Goal: Navigation & Orientation: Understand site structure

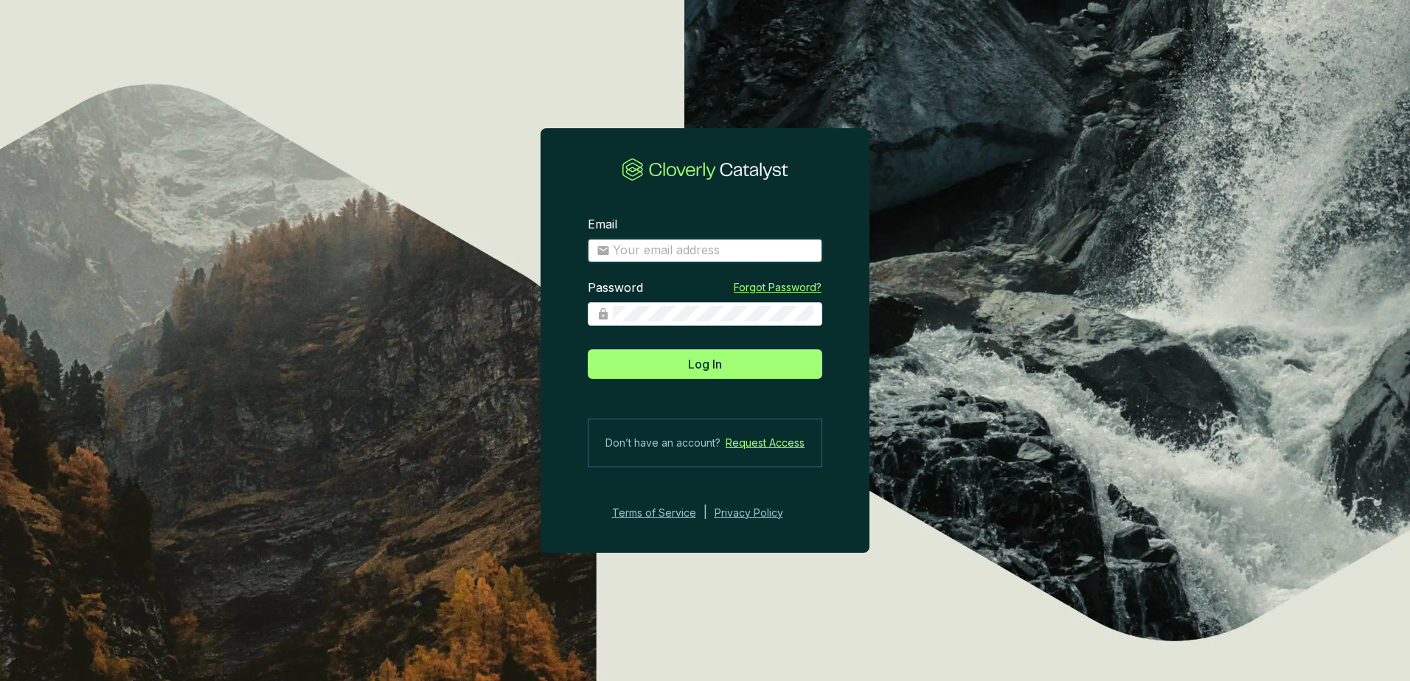
type input "[PERSON_NAME][EMAIL_ADDRESS][PERSON_NAME][DOMAIN_NAME]"
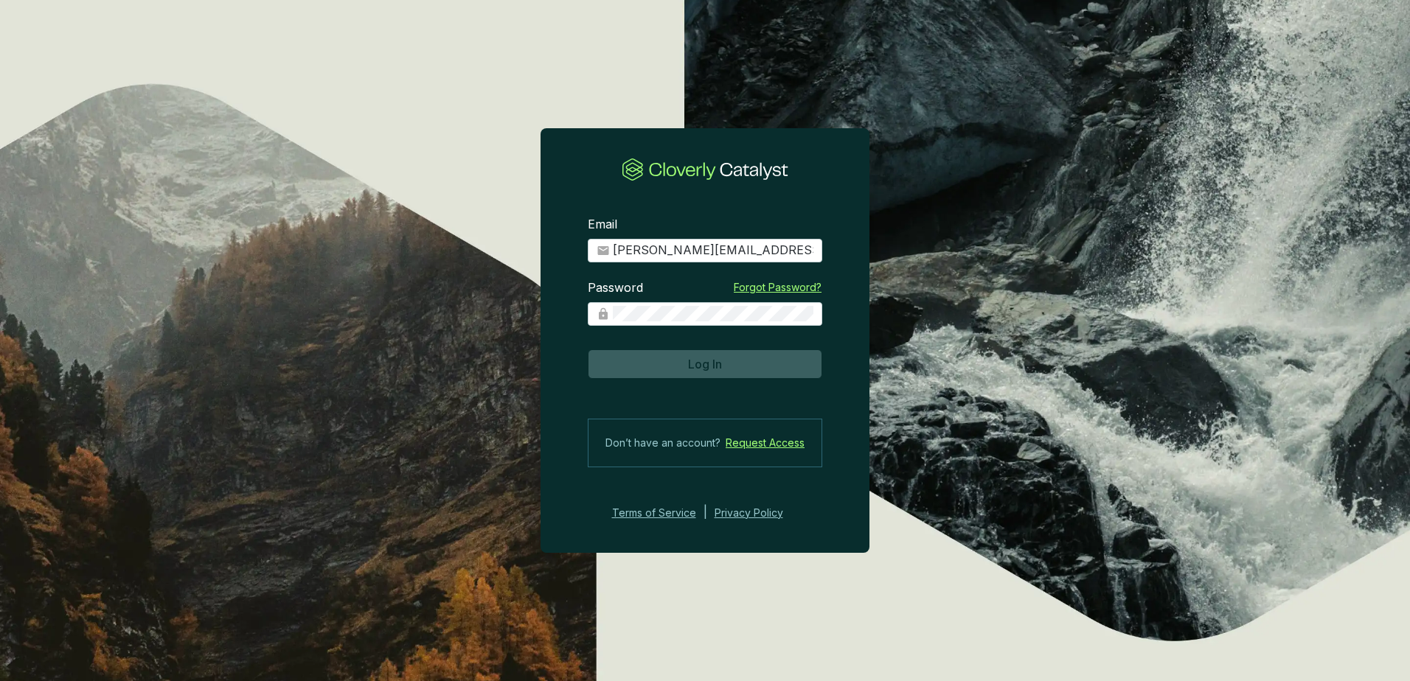
click at [709, 366] on span "Log In" at bounding box center [705, 364] width 34 height 18
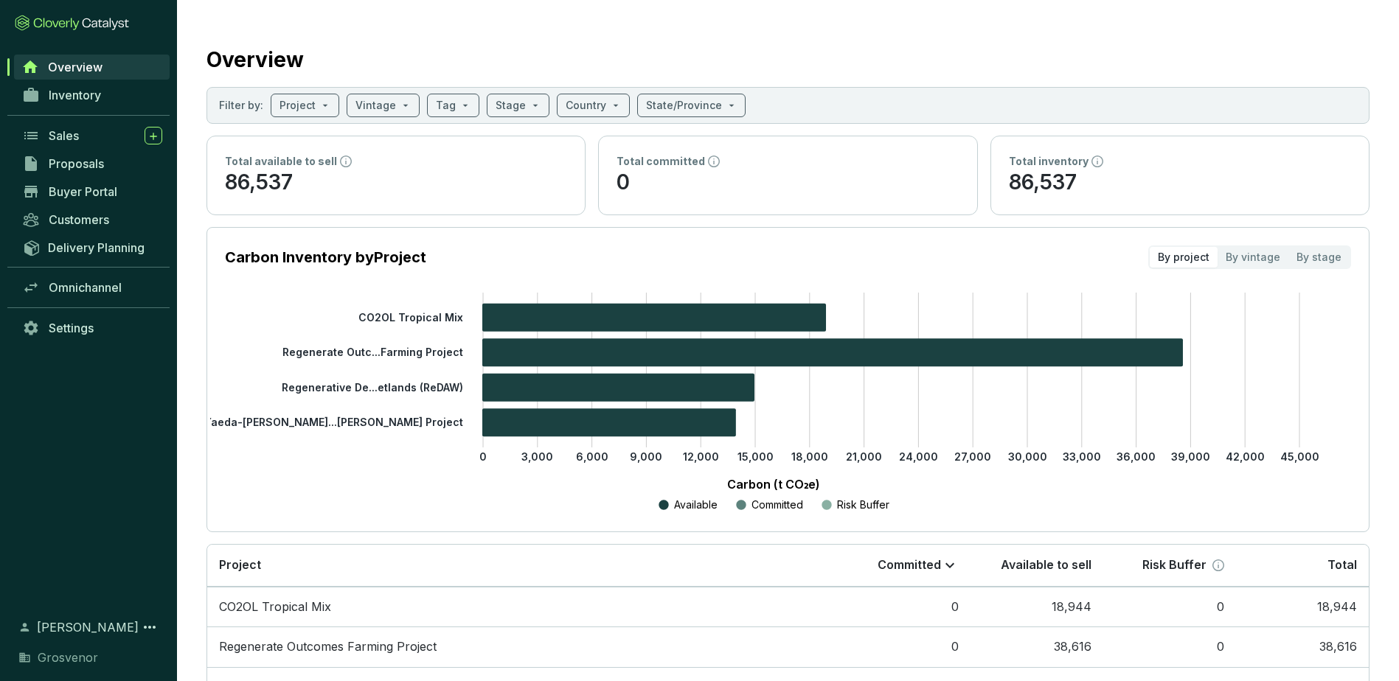
click at [68, 91] on span "Inventory" at bounding box center [75, 95] width 52 height 15
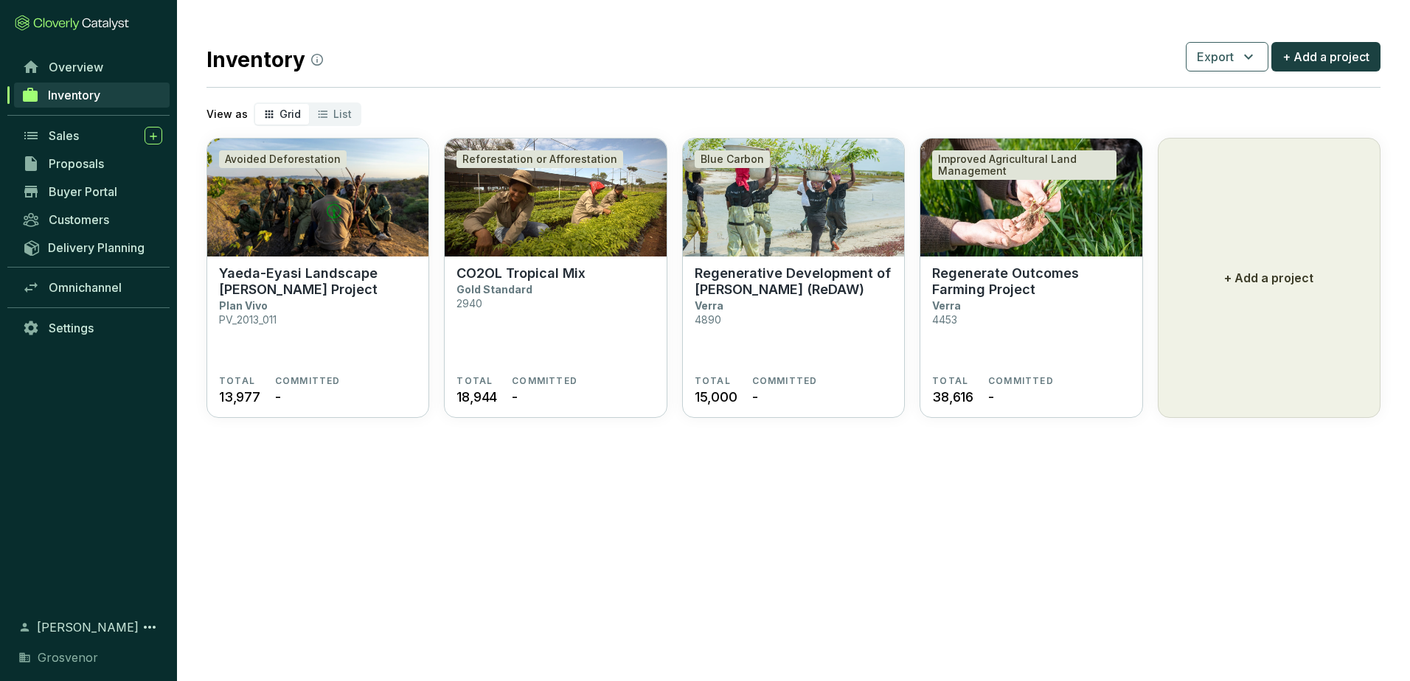
click at [80, 165] on span "Proposals" at bounding box center [76, 163] width 55 height 15
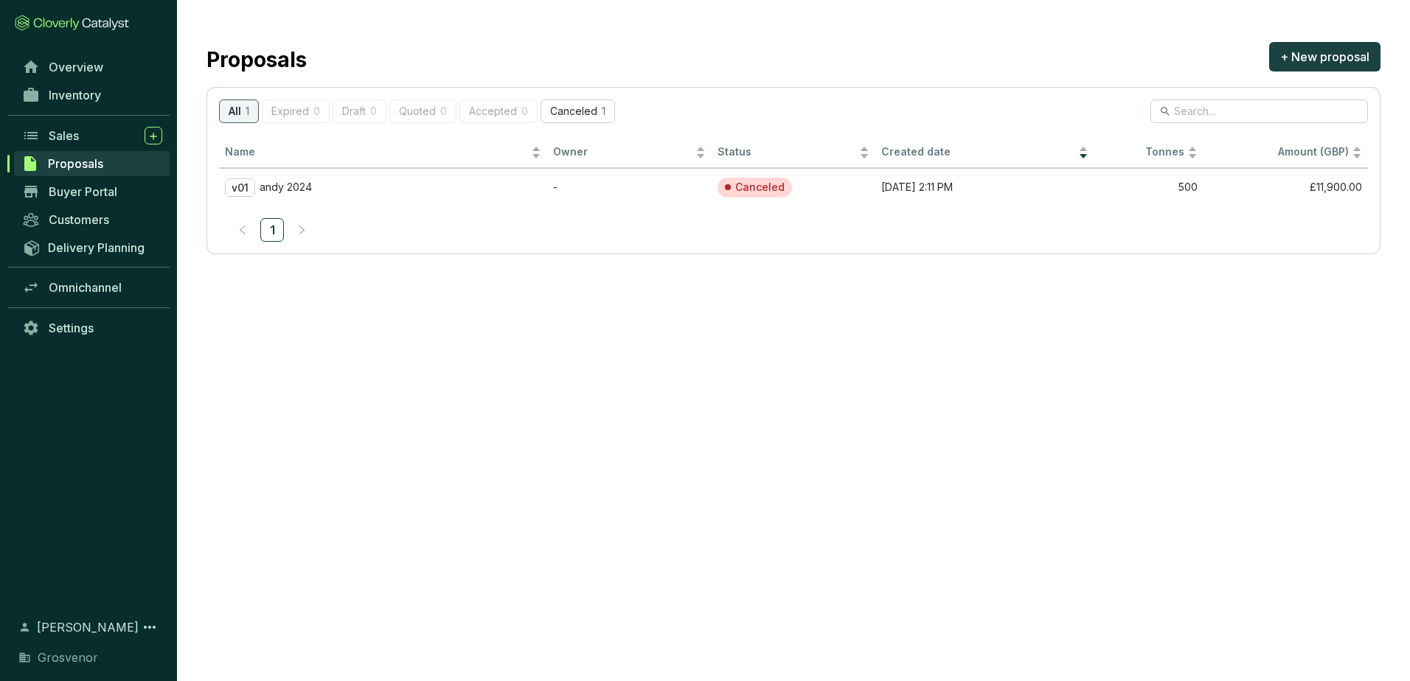
click at [79, 137] on span "Sales" at bounding box center [64, 135] width 30 height 15
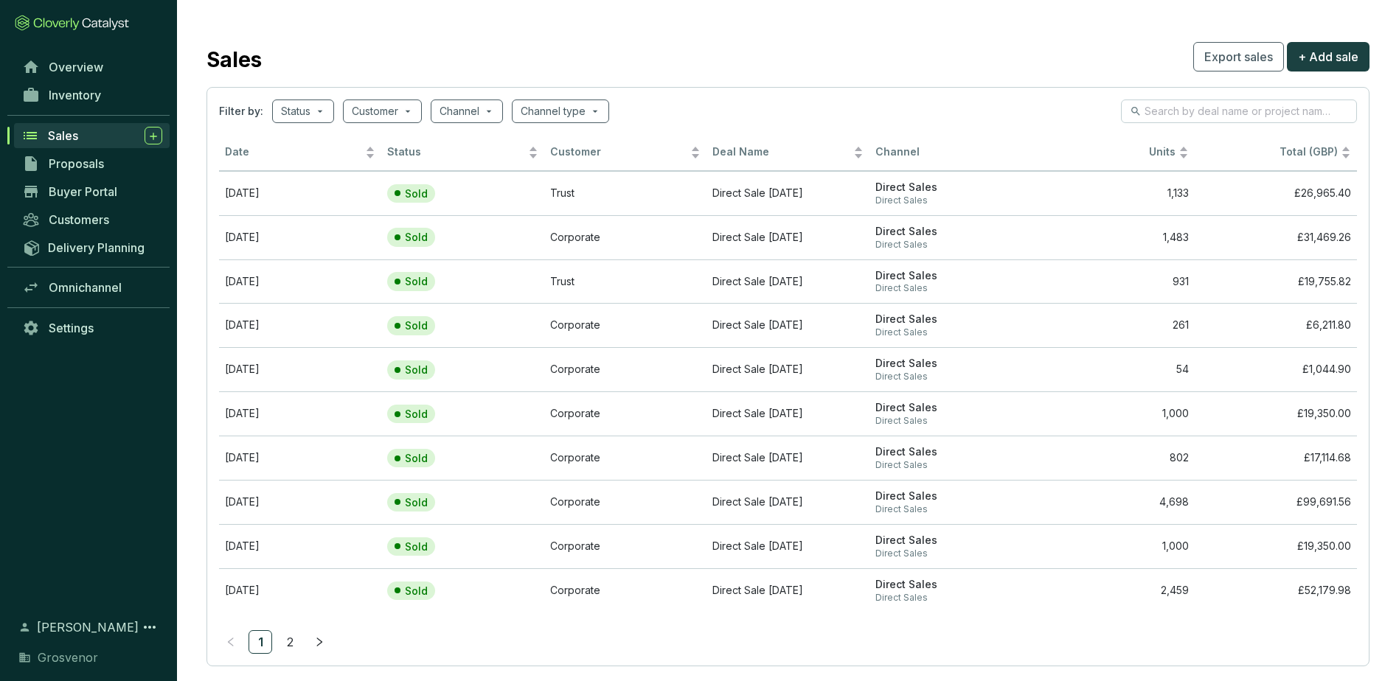
click at [318, 644] on icon "right" at bounding box center [319, 642] width 10 height 10
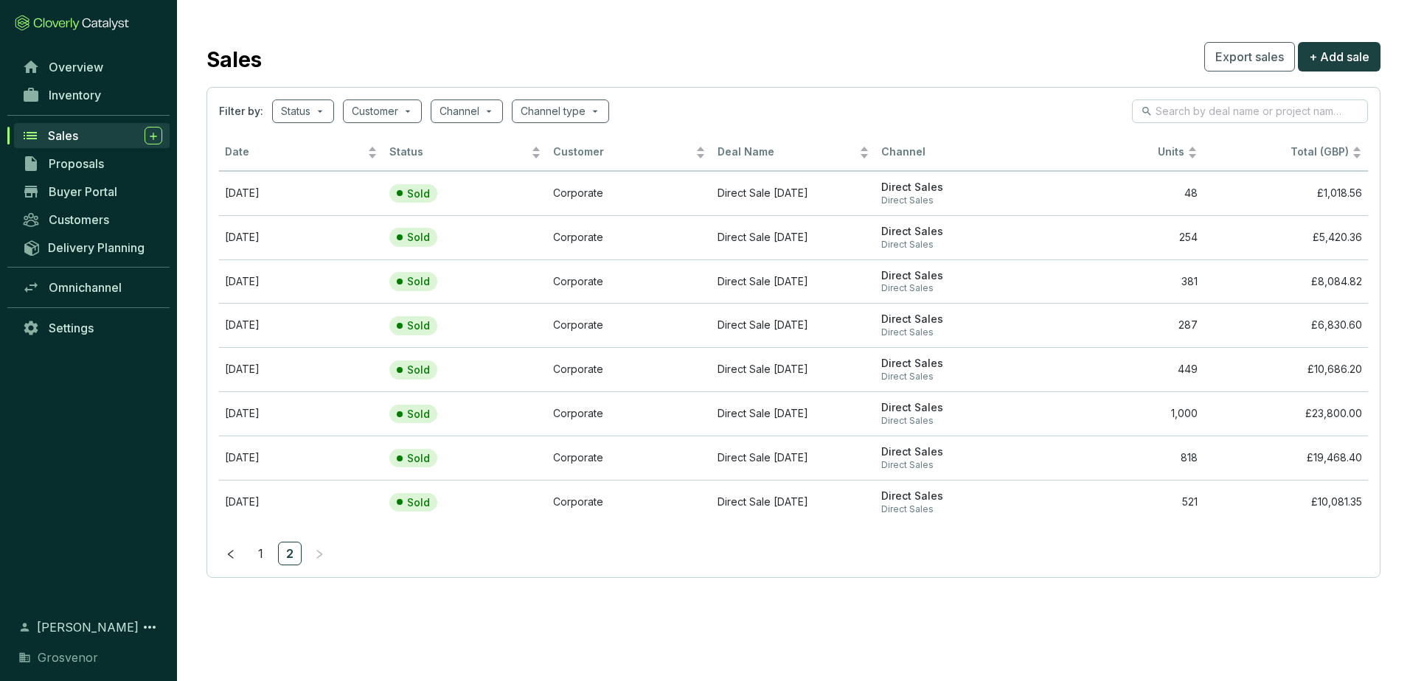
click at [257, 556] on link "1" at bounding box center [260, 554] width 22 height 22
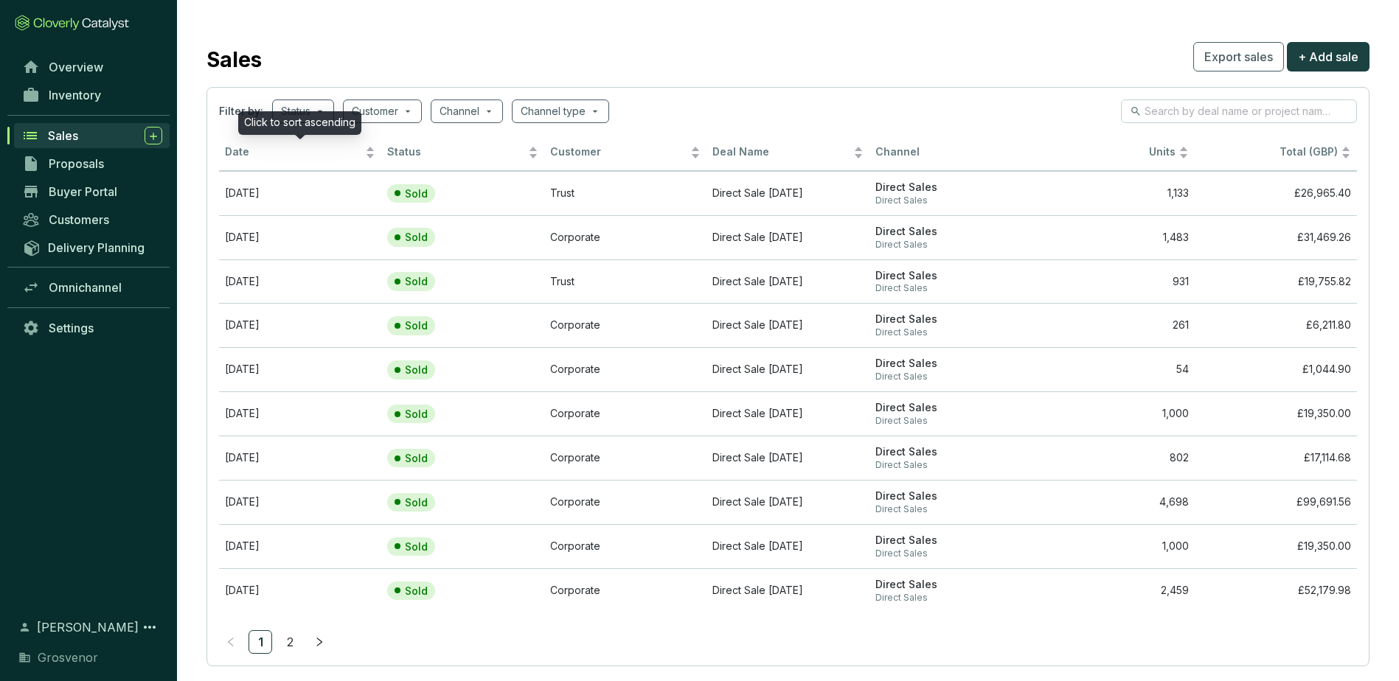
click at [370, 156] on div "Date" at bounding box center [300, 153] width 150 height 18
click at [369, 152] on div "Date" at bounding box center [300, 153] width 150 height 18
click at [65, 94] on span "Inventory" at bounding box center [75, 95] width 52 height 15
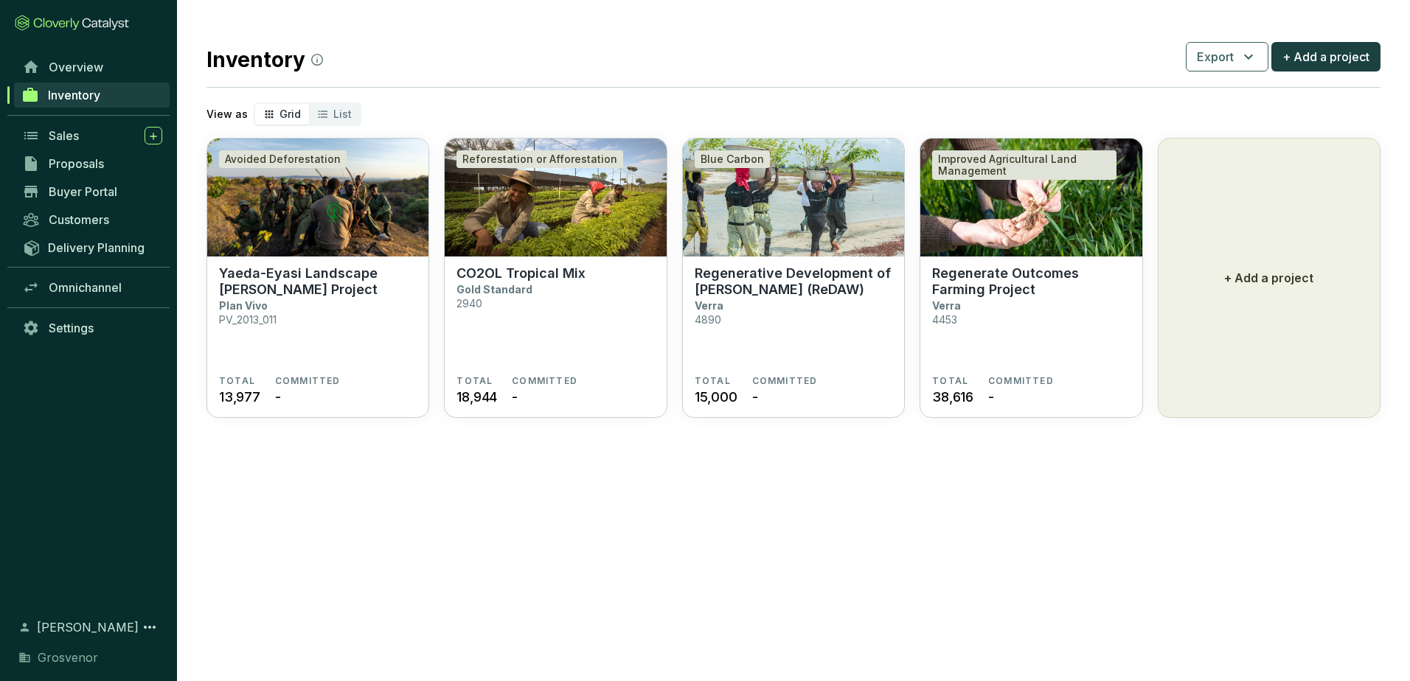
click at [69, 70] on span "Overview" at bounding box center [76, 67] width 55 height 15
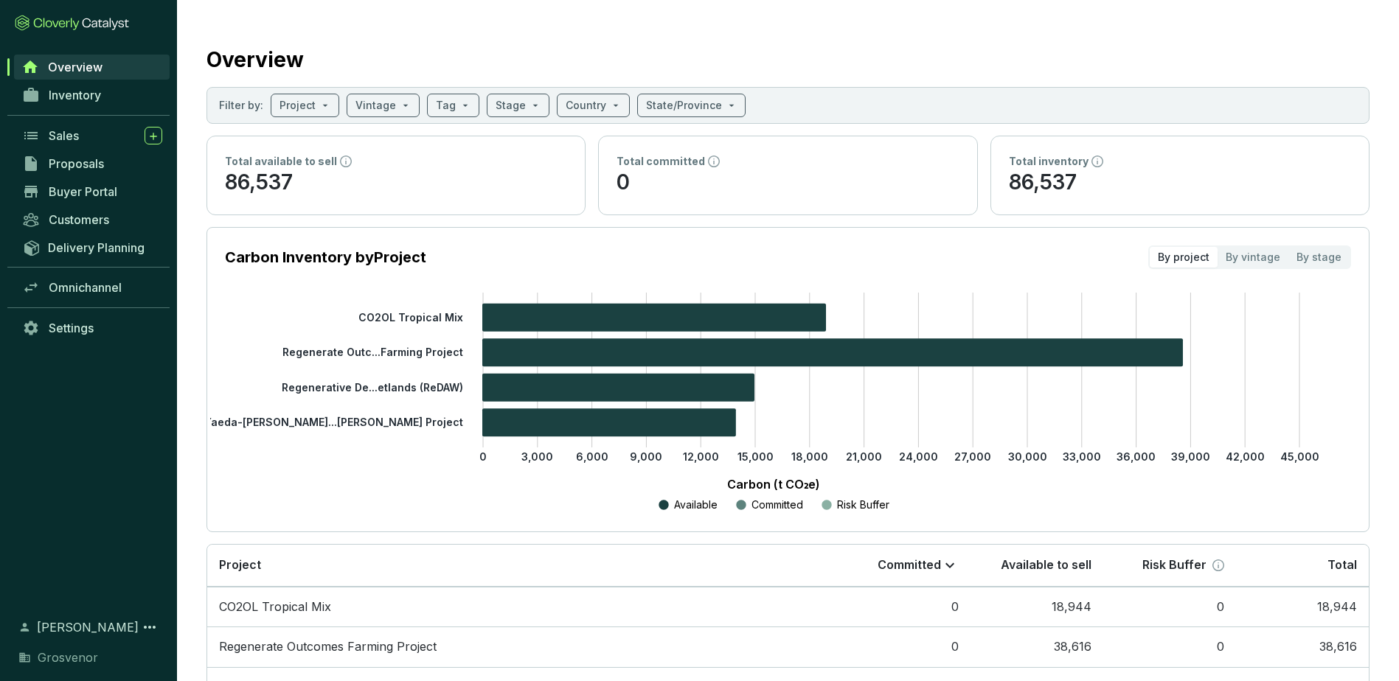
click at [1311, 252] on div "By stage" at bounding box center [1318, 257] width 61 height 21
click at [1288, 247] on input "By stage" at bounding box center [1288, 247] width 0 height 0
